Goal: Task Accomplishment & Management: Manage account settings

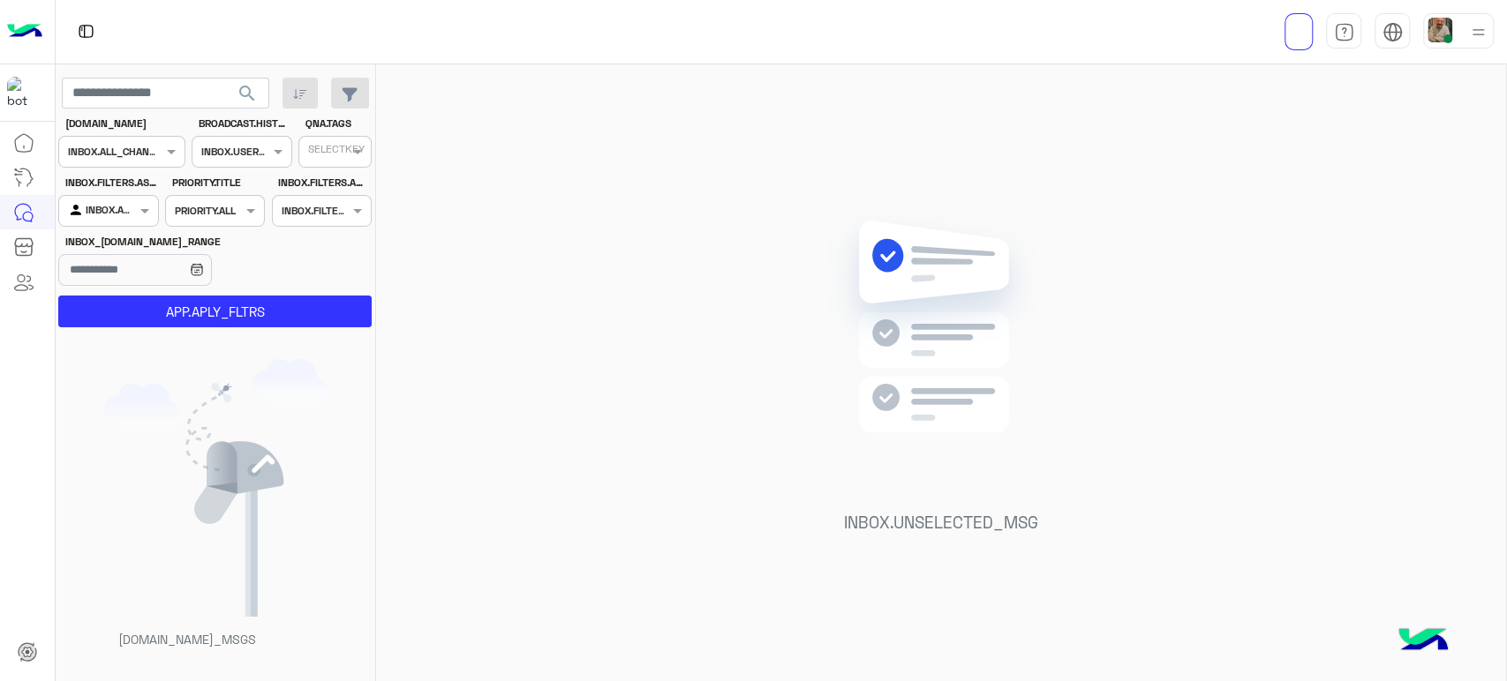
click at [1462, 34] on div at bounding box center [1458, 30] width 71 height 35
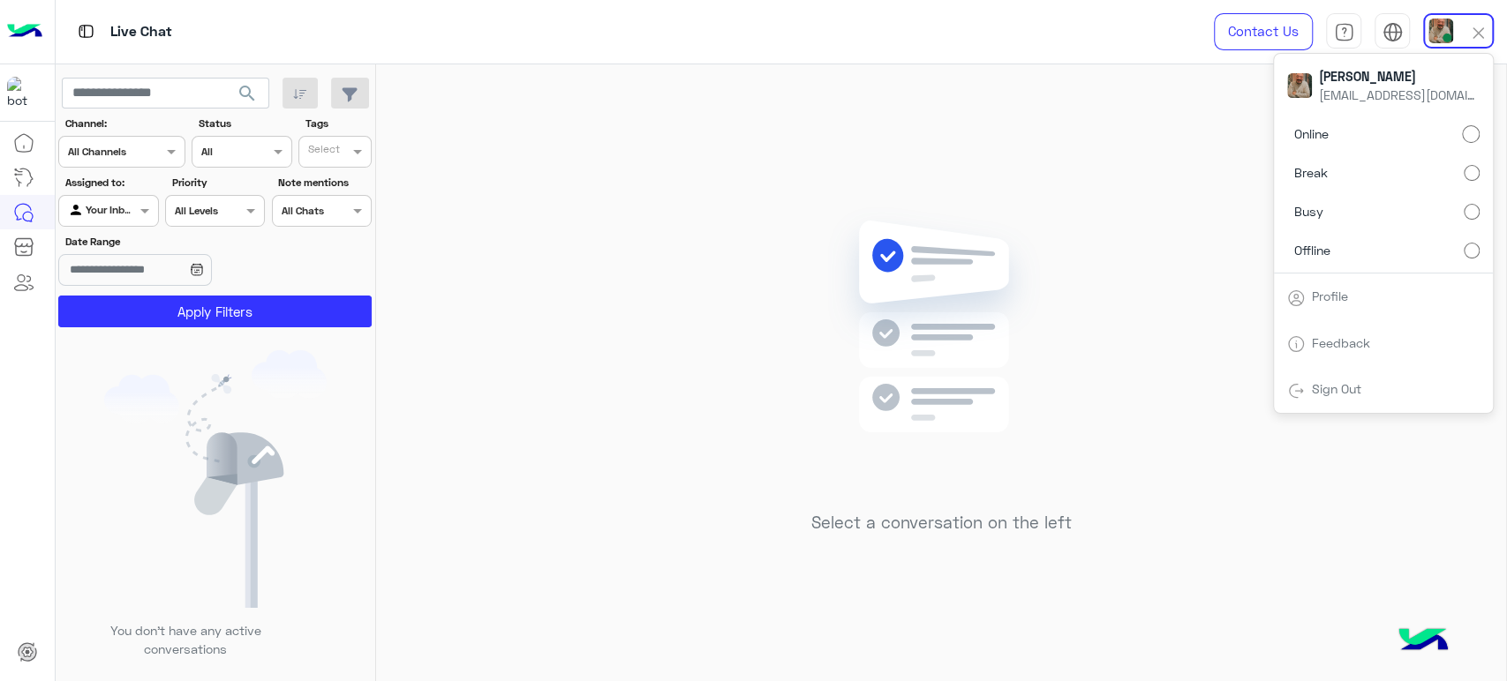
click at [1462, 250] on label "Offline" at bounding box center [1383, 250] width 192 height 32
click at [1012, 313] on img at bounding box center [941, 353] width 255 height 293
